Goal: Answer question/provide support

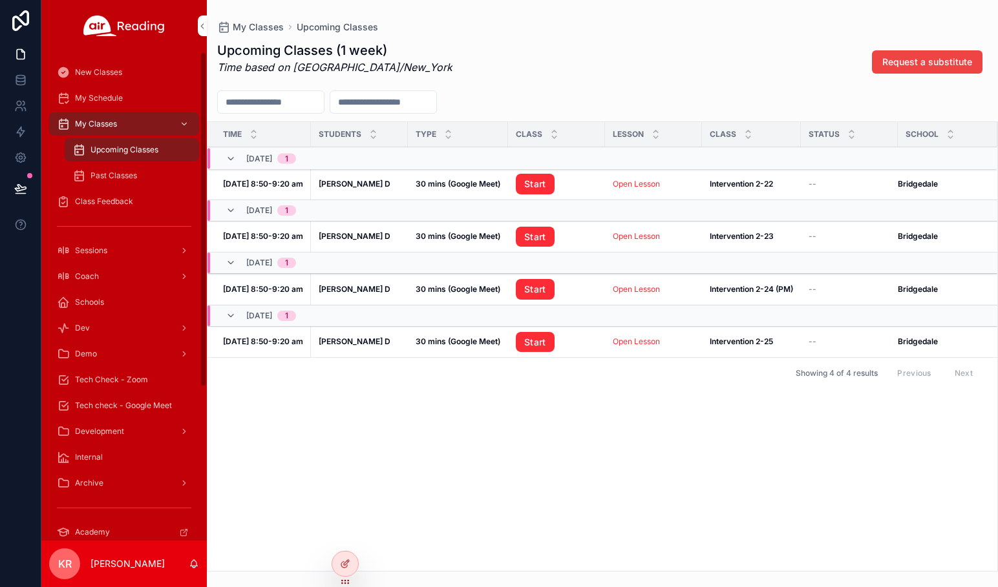
click at [122, 202] on span "Class Feedback" at bounding box center [104, 201] width 58 height 10
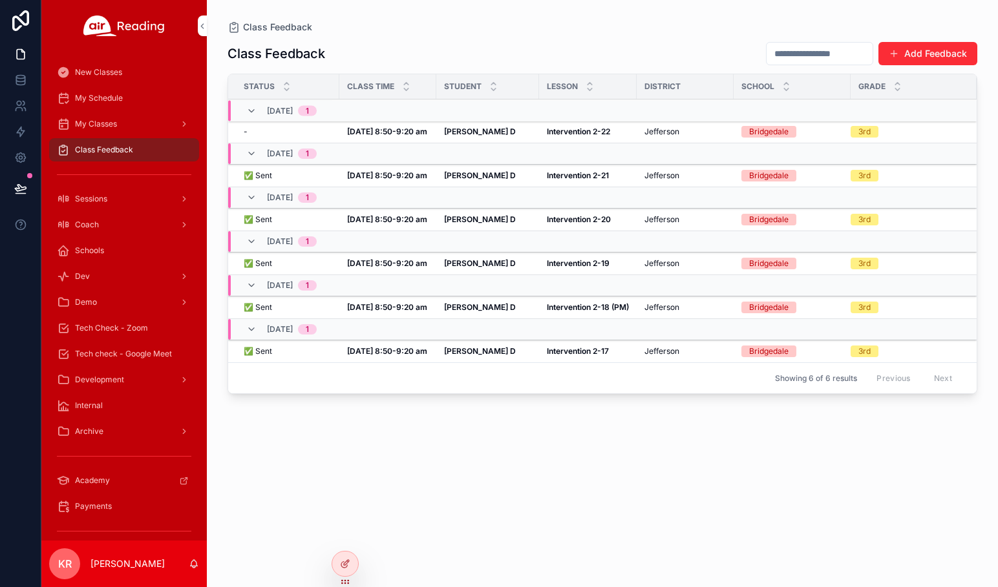
click at [444, 131] on td "[PERSON_NAME] D" at bounding box center [487, 132] width 103 height 23
click at [451, 134] on strong "[PERSON_NAME] D" at bounding box center [480, 132] width 72 height 10
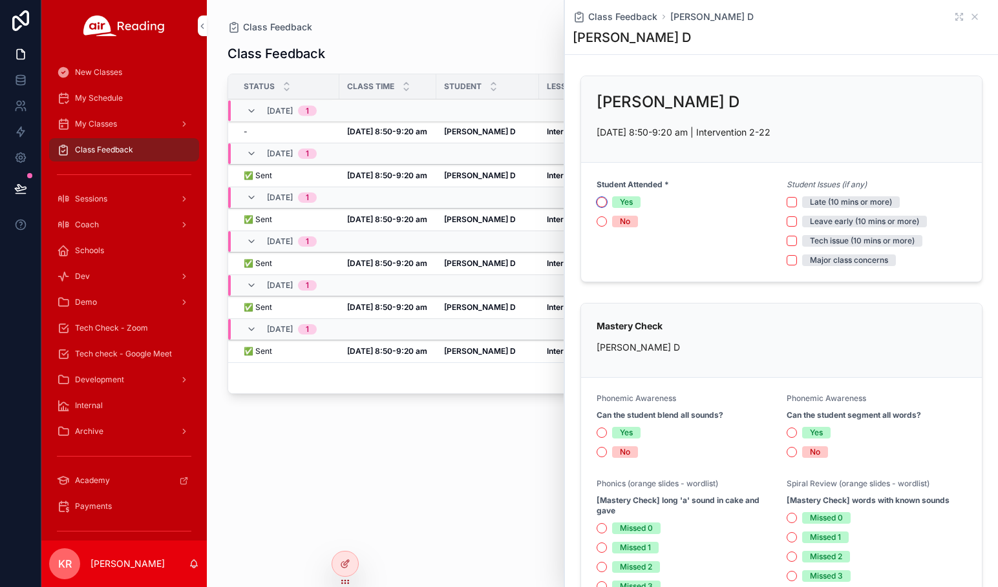
click at [547, 201] on button "Yes" at bounding box center [602, 202] width 10 height 10
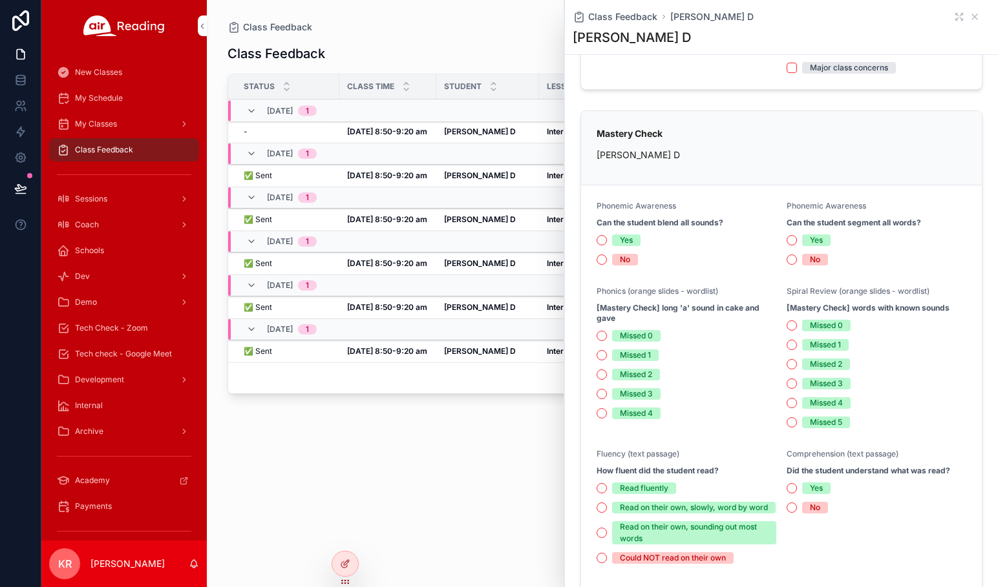
scroll to position [194, 0]
click at [547, 237] on button "Yes" at bounding box center [602, 239] width 10 height 10
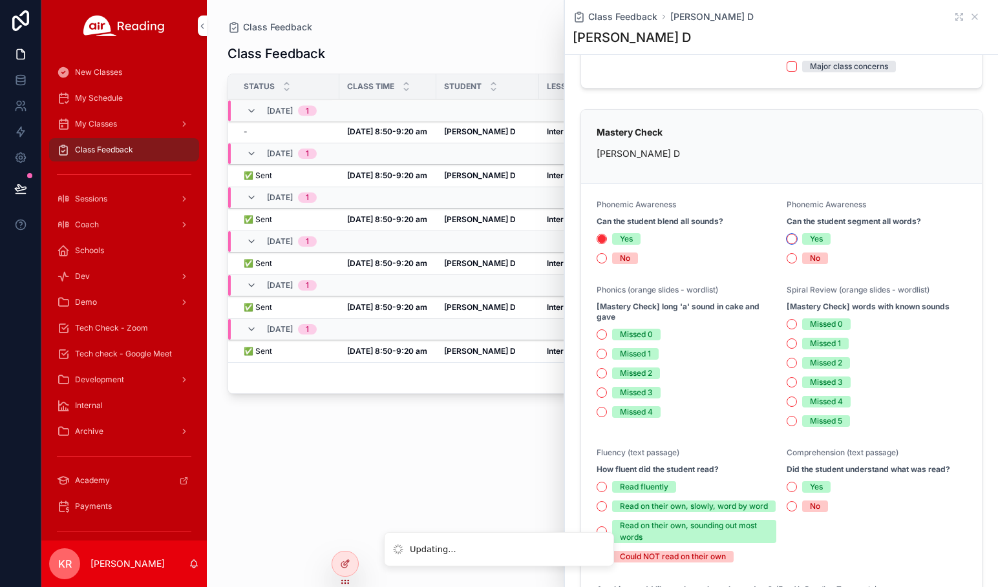
click at [547, 239] on button "Yes" at bounding box center [792, 239] width 10 height 10
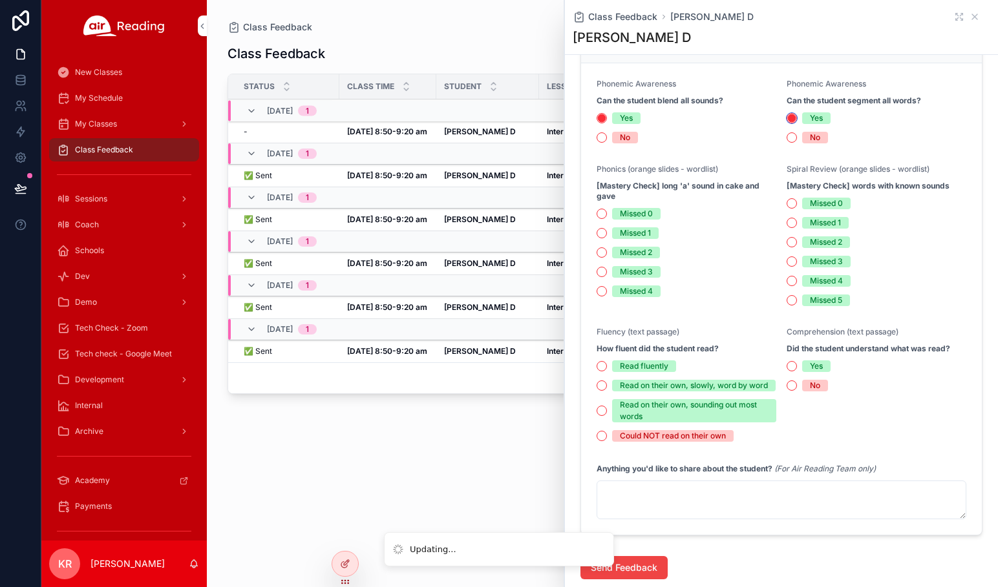
scroll to position [323, 0]
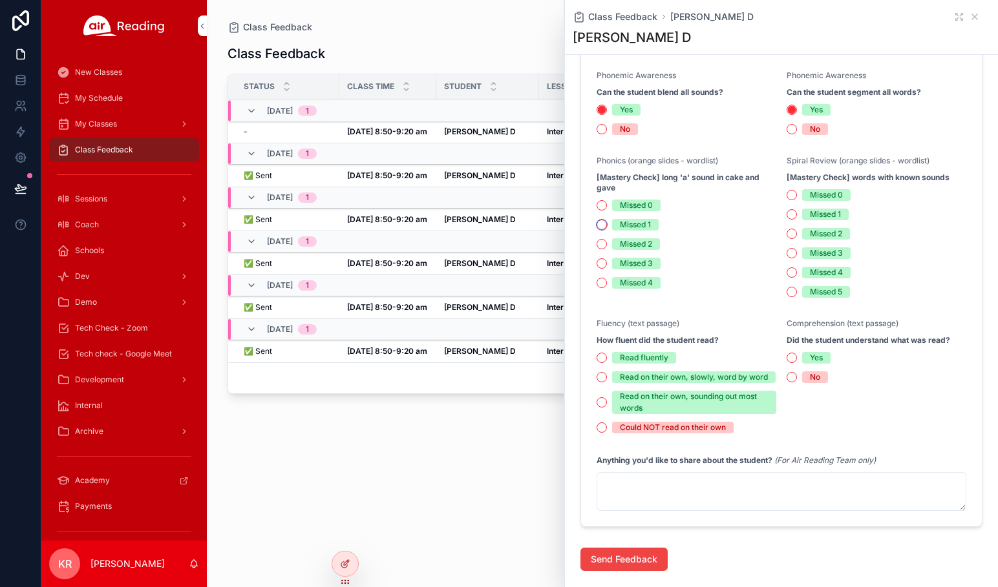
click at [547, 226] on button "Missed 1" at bounding box center [602, 225] width 10 height 10
click at [547, 216] on button "Missed 1" at bounding box center [792, 214] width 10 height 10
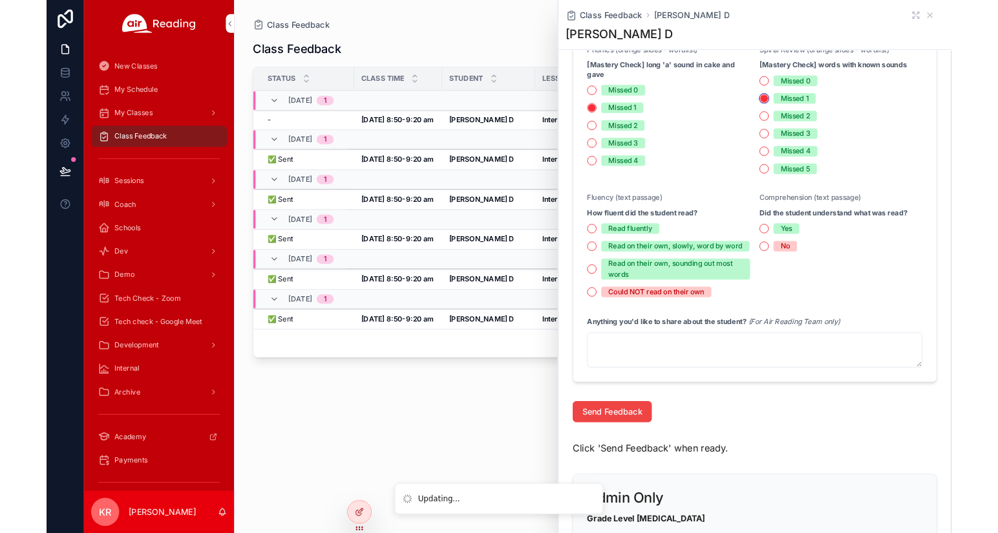
scroll to position [452, 0]
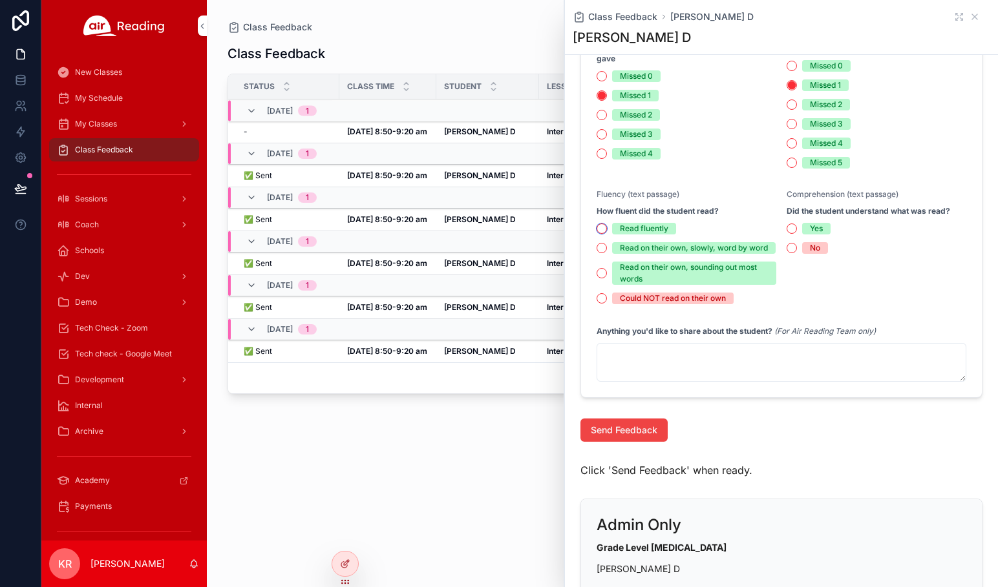
click at [547, 226] on button "Read fluently" at bounding box center [602, 229] width 10 height 10
drag, startPoint x: 648, startPoint y: 370, endPoint x: 657, endPoint y: 363, distance: 11.4
click at [547, 370] on textarea "scrollable content" at bounding box center [782, 362] width 370 height 39
type textarea "*"
click at [547, 228] on button "Yes" at bounding box center [792, 229] width 10 height 10
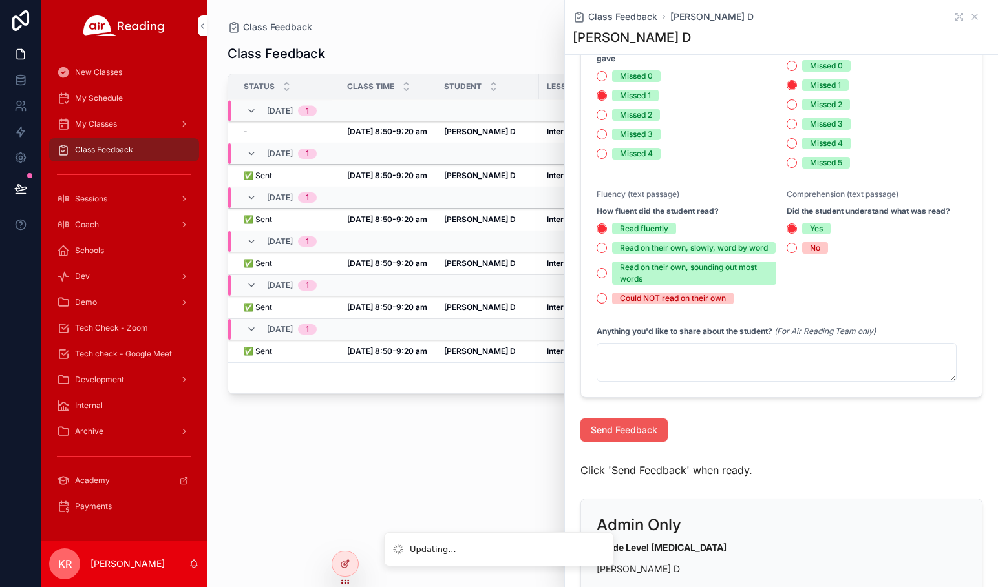
click at [547, 437] on span "Send Feedback" at bounding box center [624, 430] width 67 height 13
click at [547, 25] on icon "Close toast" at bounding box center [750, 23] width 8 height 8
click at [547, 15] on icon "scrollable content" at bounding box center [974, 17] width 10 height 10
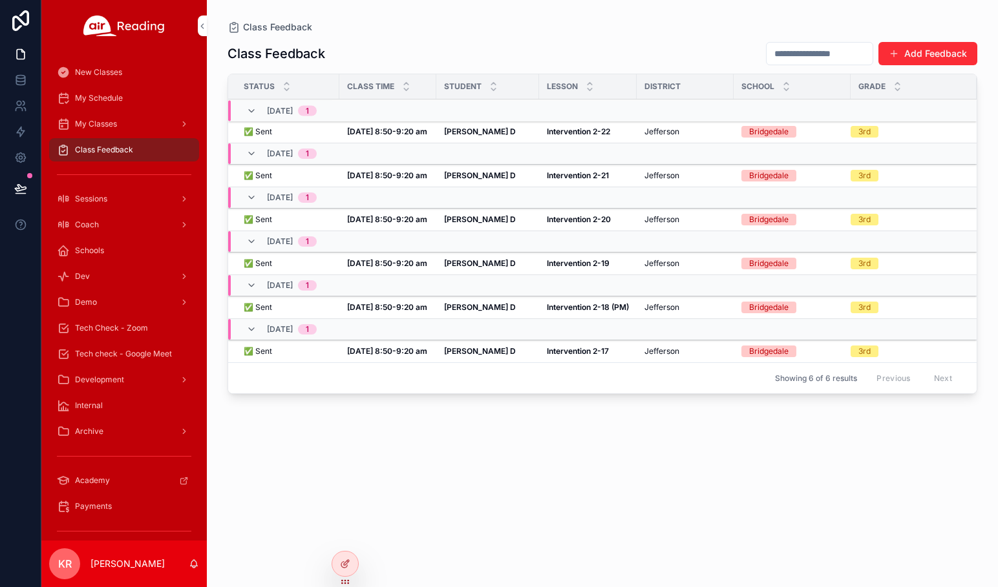
click at [120, 330] on span "Tech Check - Zoom" at bounding box center [111, 328] width 73 height 10
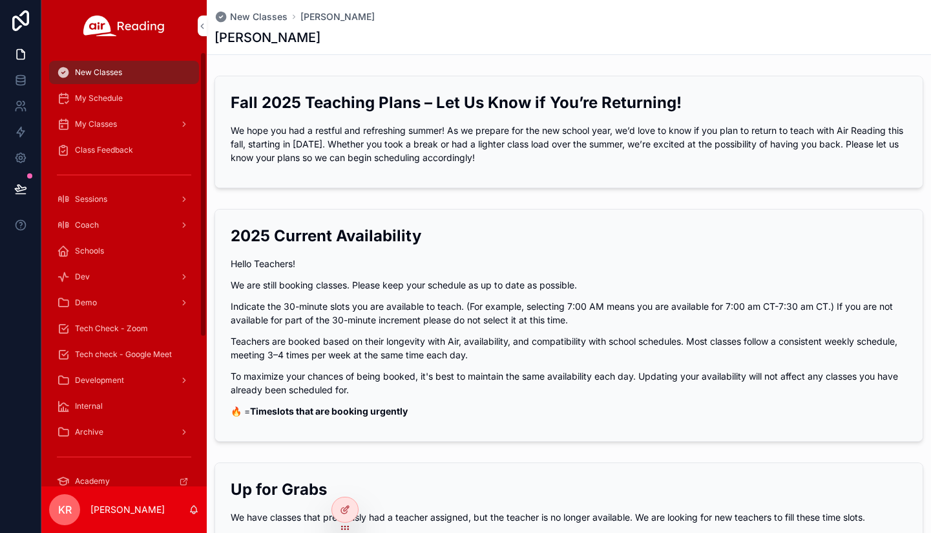
click at [117, 103] on span "My Schedule" at bounding box center [99, 98] width 48 height 10
